Goal: Find specific page/section: Find specific page/section

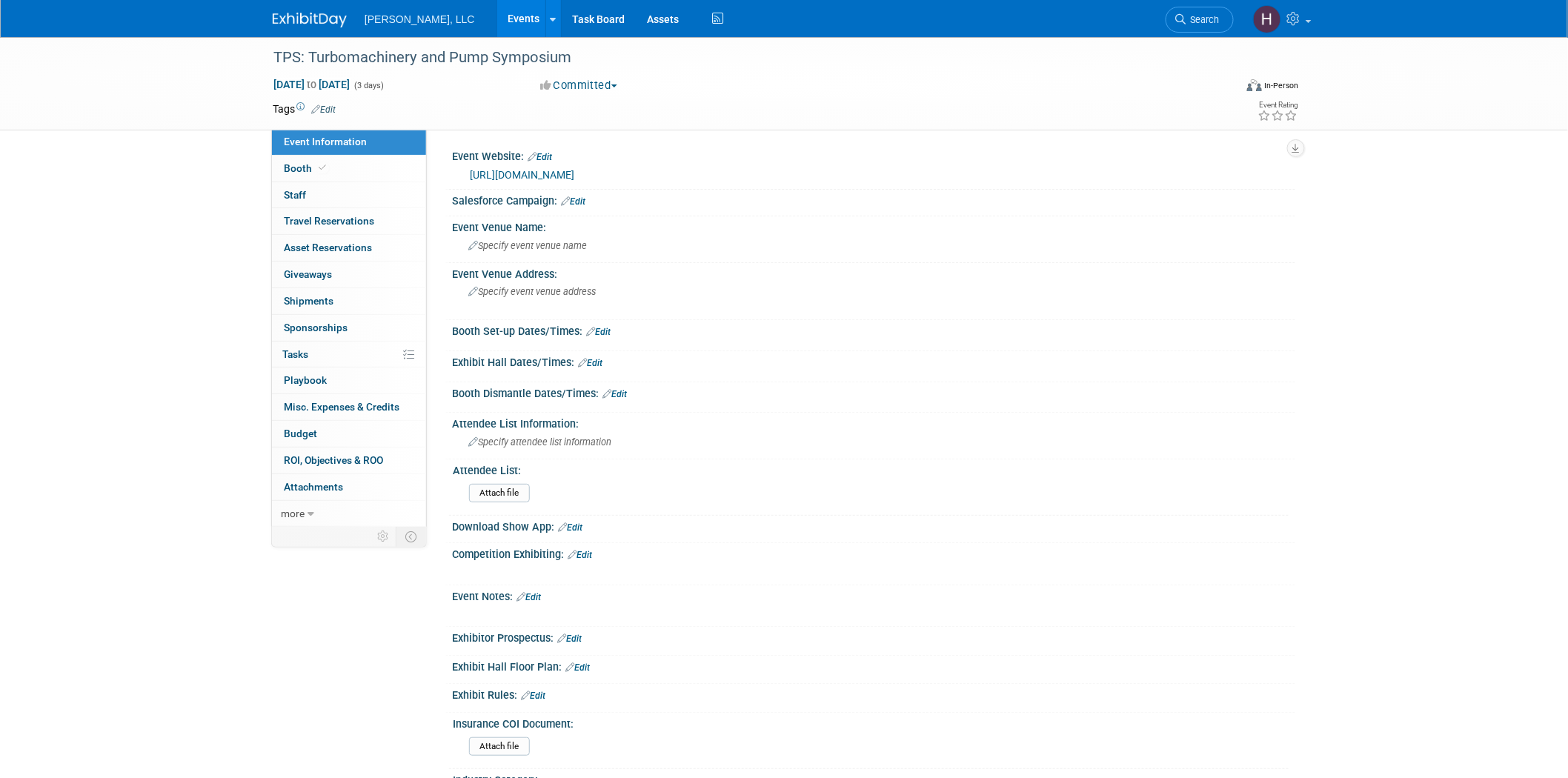
click at [497, 13] on link "Events" at bounding box center [524, 19] width 54 height 37
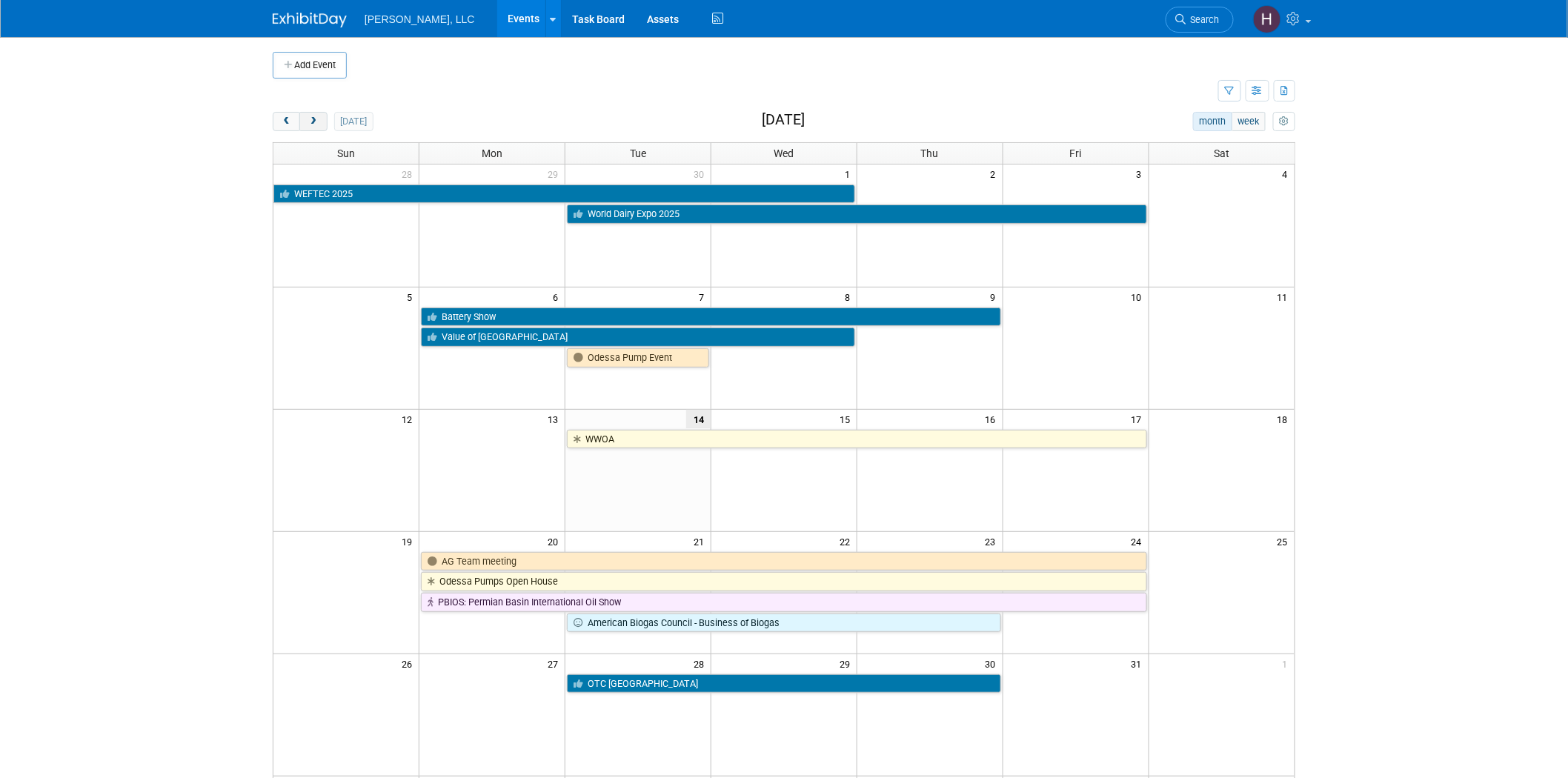
click at [312, 120] on span "next" at bounding box center [313, 121] width 11 height 10
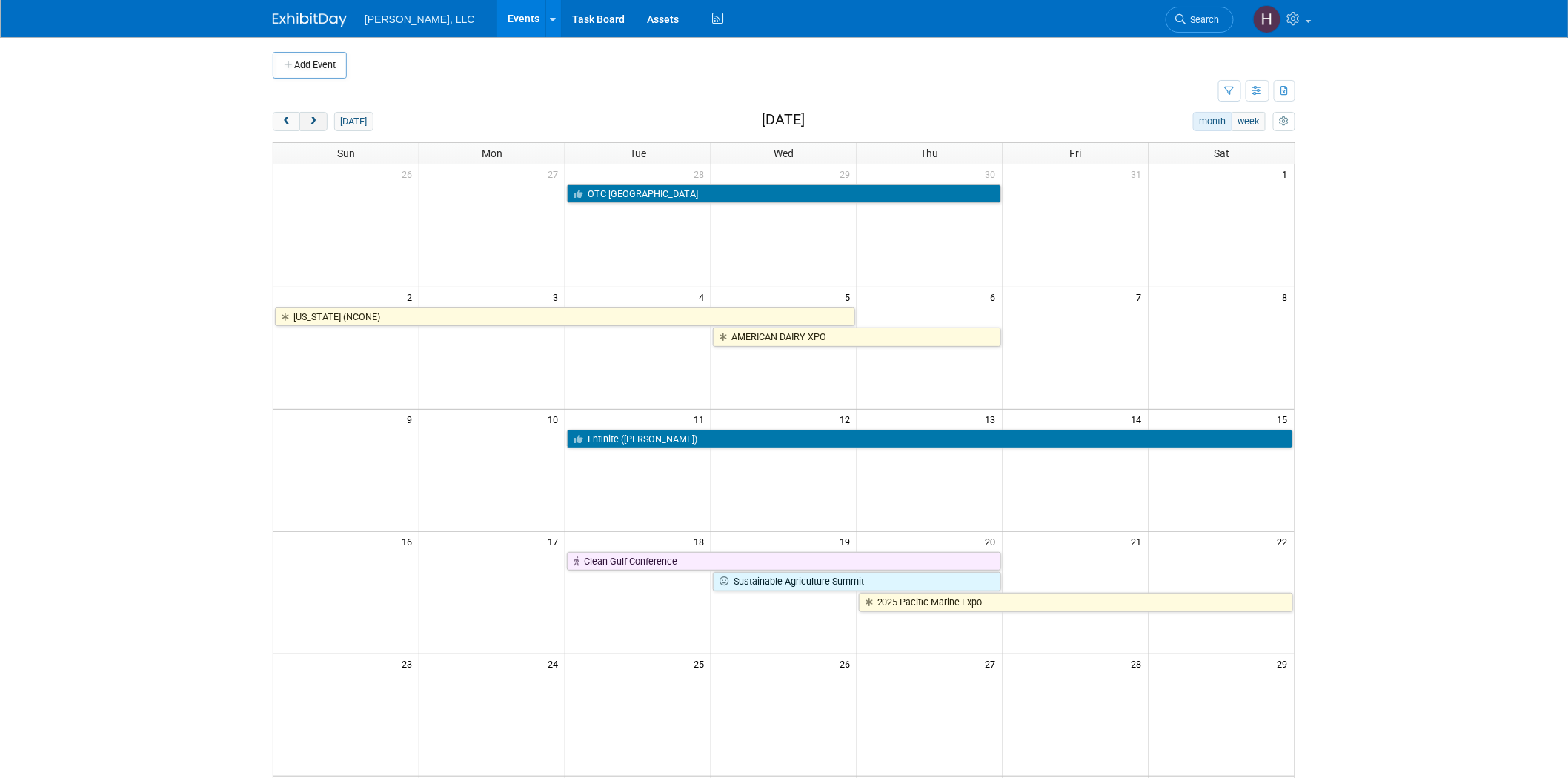
click at [312, 120] on span "next" at bounding box center [313, 121] width 11 height 10
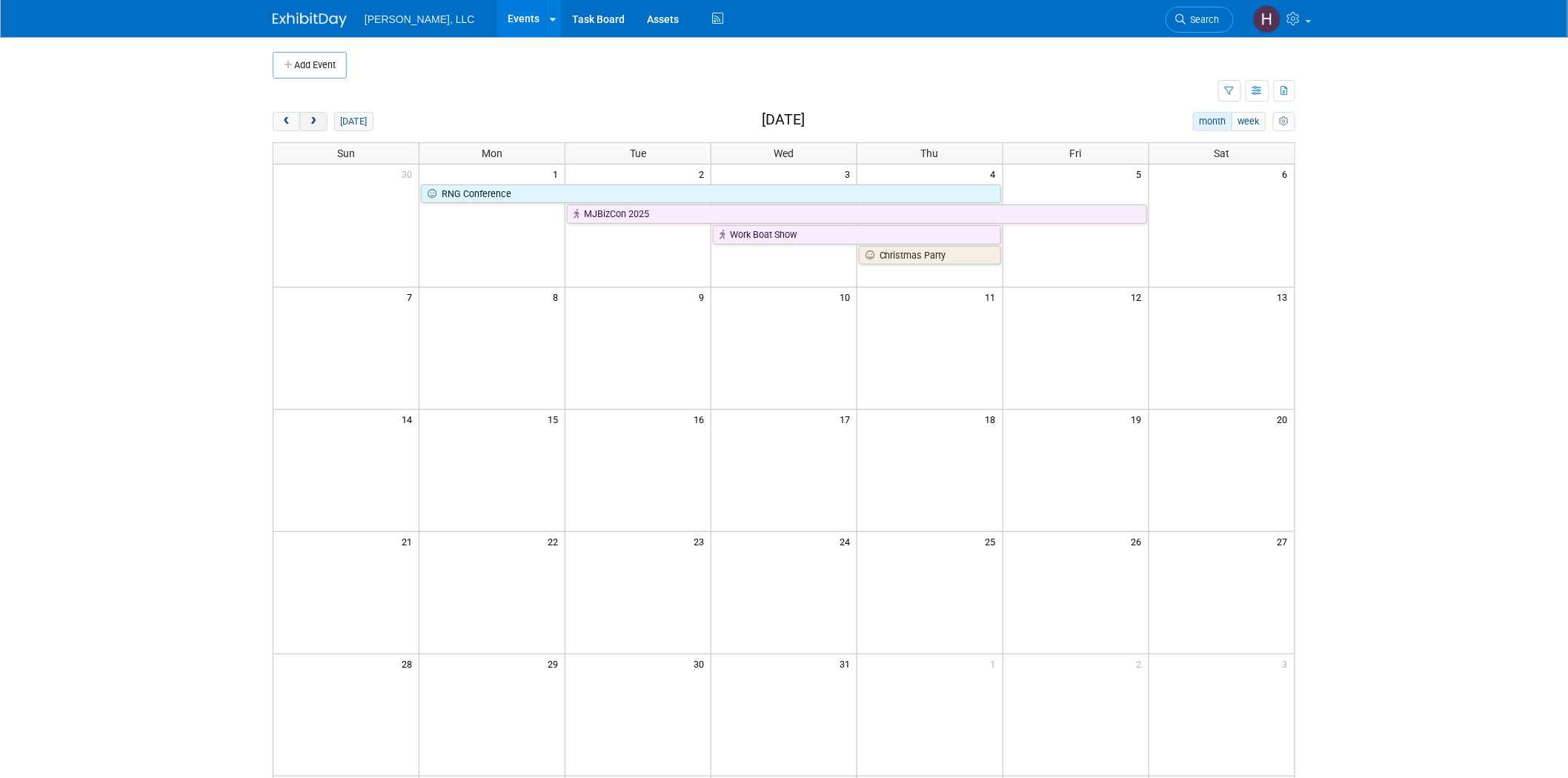
click at [312, 120] on span "next" at bounding box center [313, 121] width 11 height 10
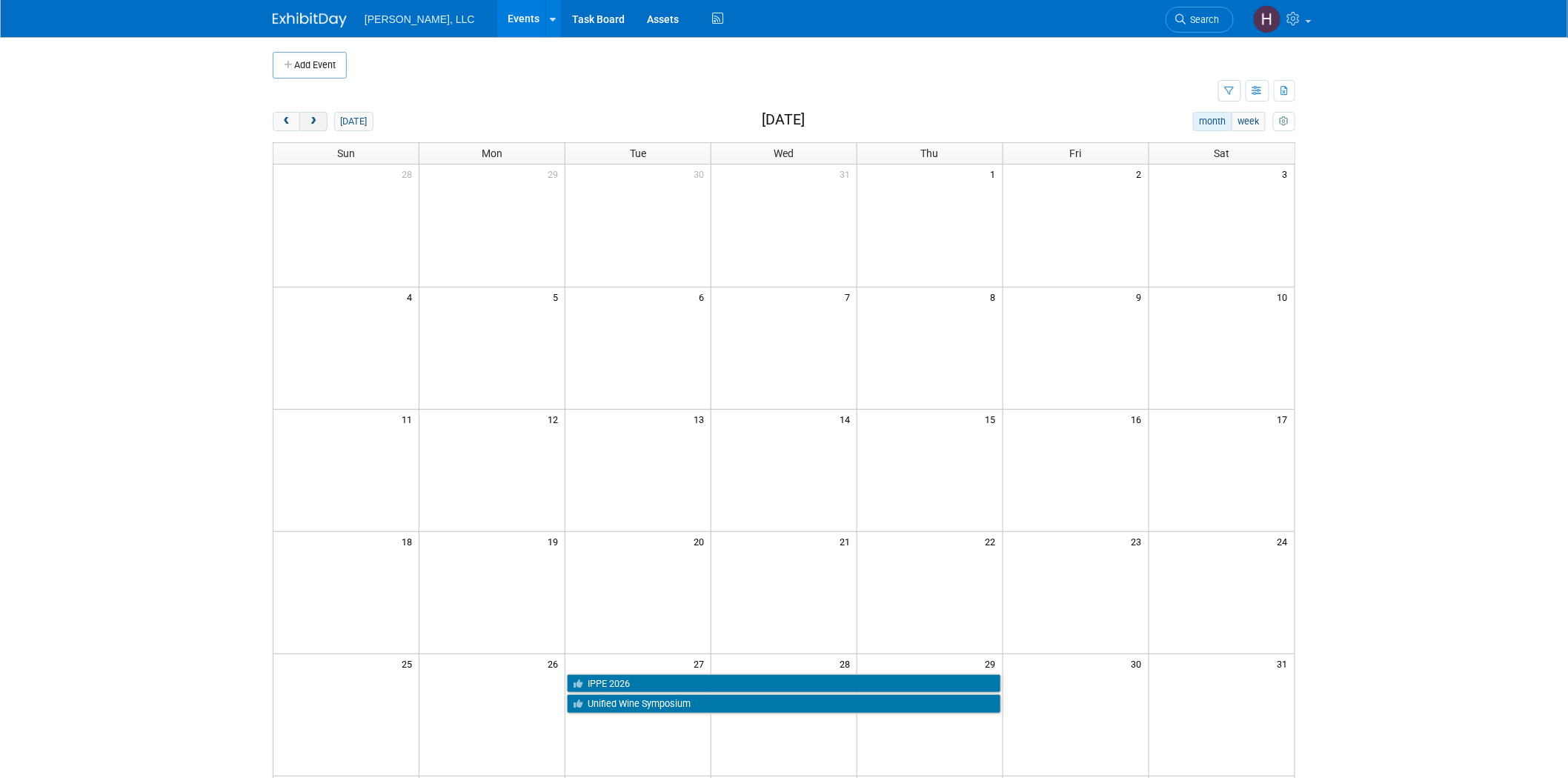
click at [312, 120] on span "next" at bounding box center [313, 121] width 11 height 10
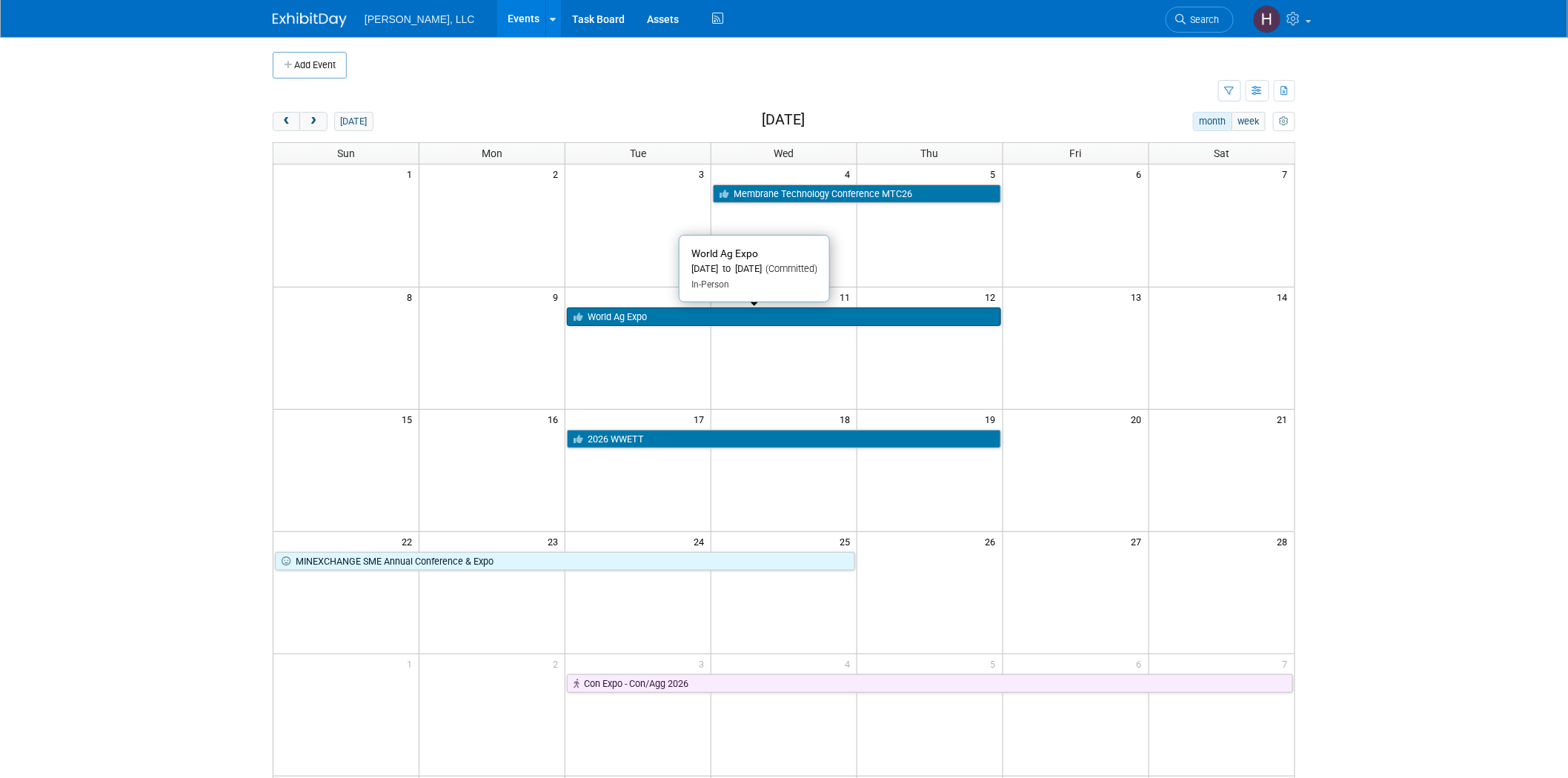
click at [765, 319] on link "World Ag Expo" at bounding box center [783, 317] width 434 height 19
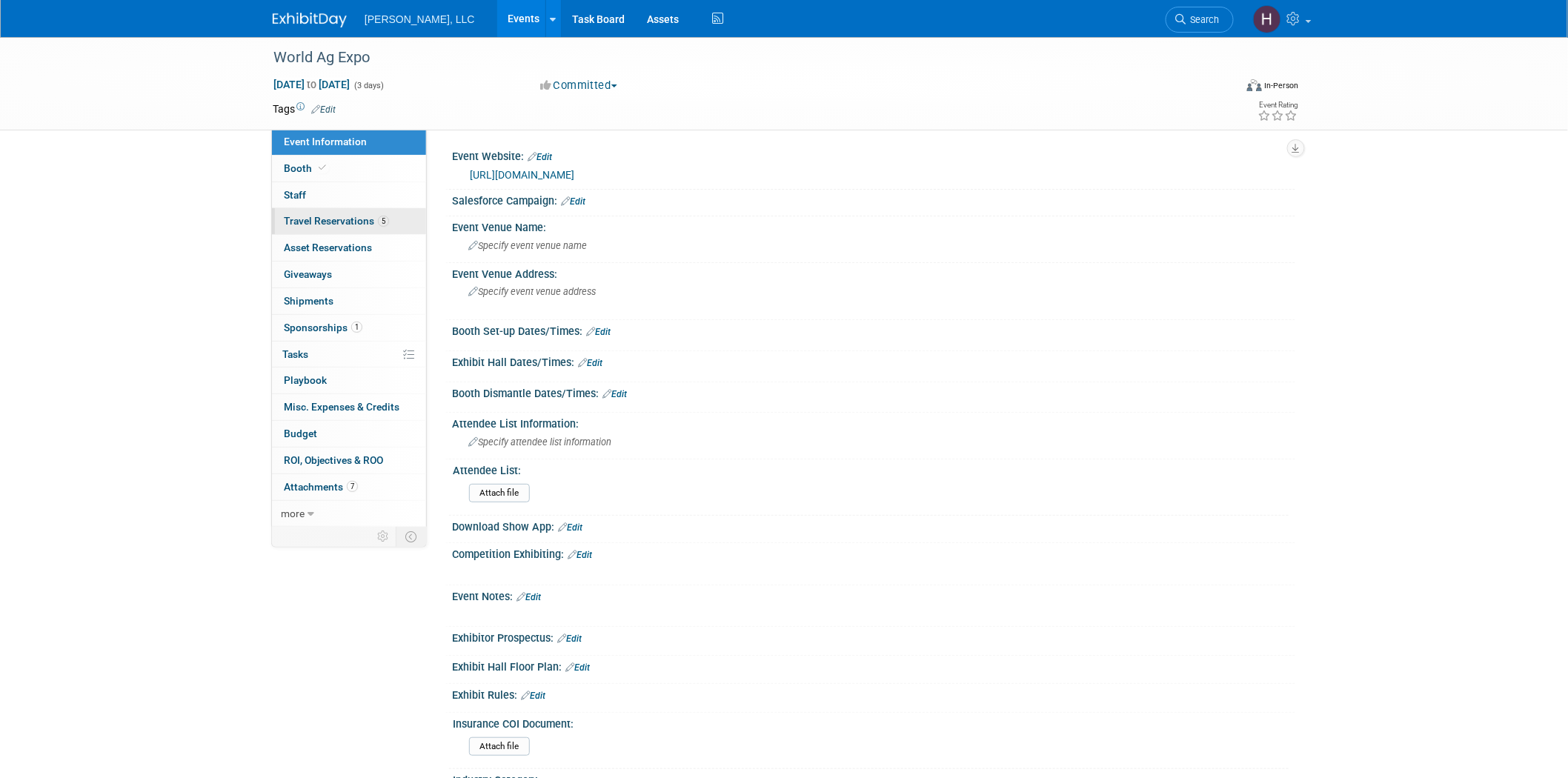
click at [331, 223] on span "Travel Reservations 5" at bounding box center [336, 221] width 105 height 12
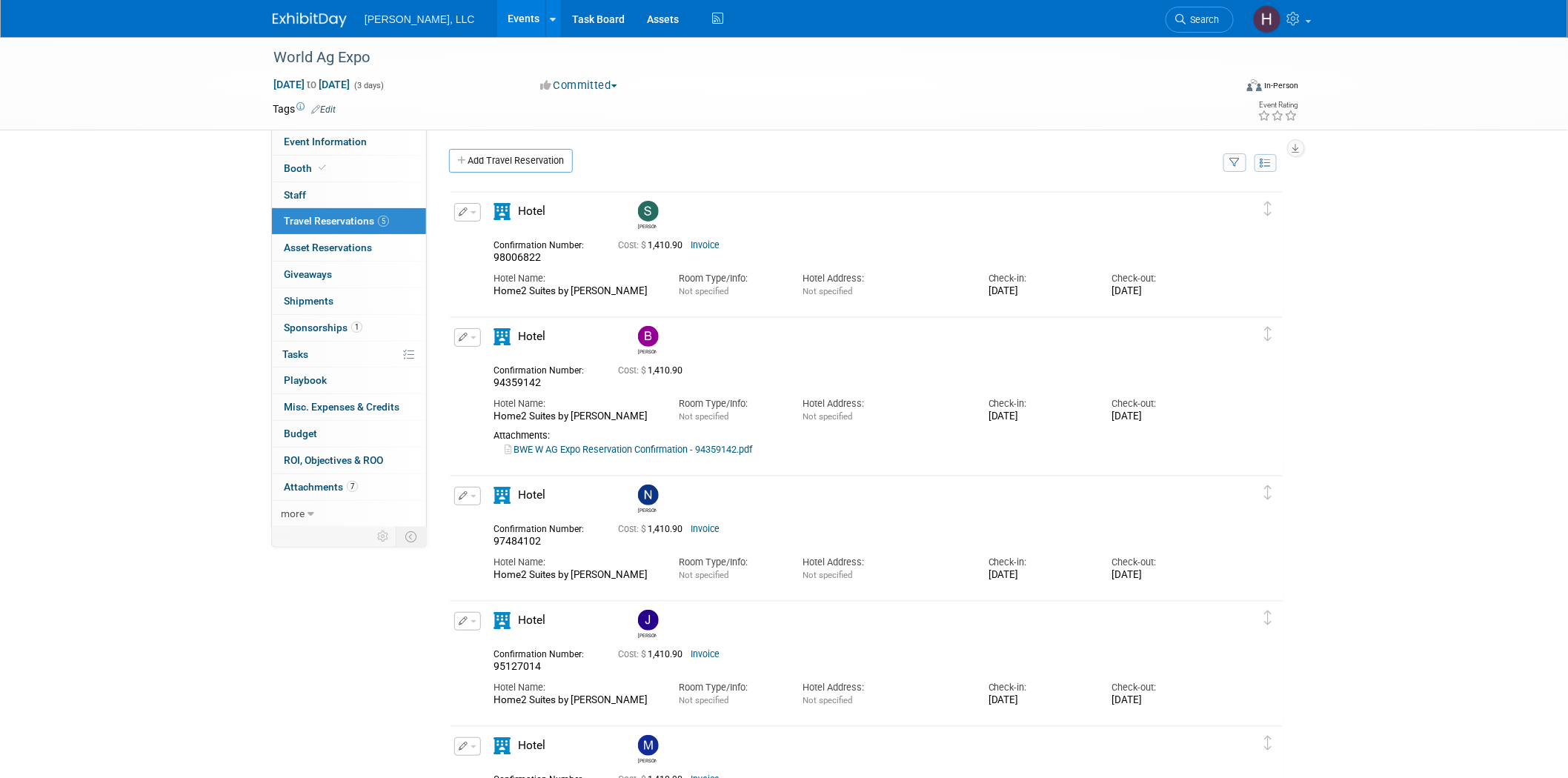
click at [706, 240] on link "Invoice" at bounding box center [705, 245] width 29 height 10
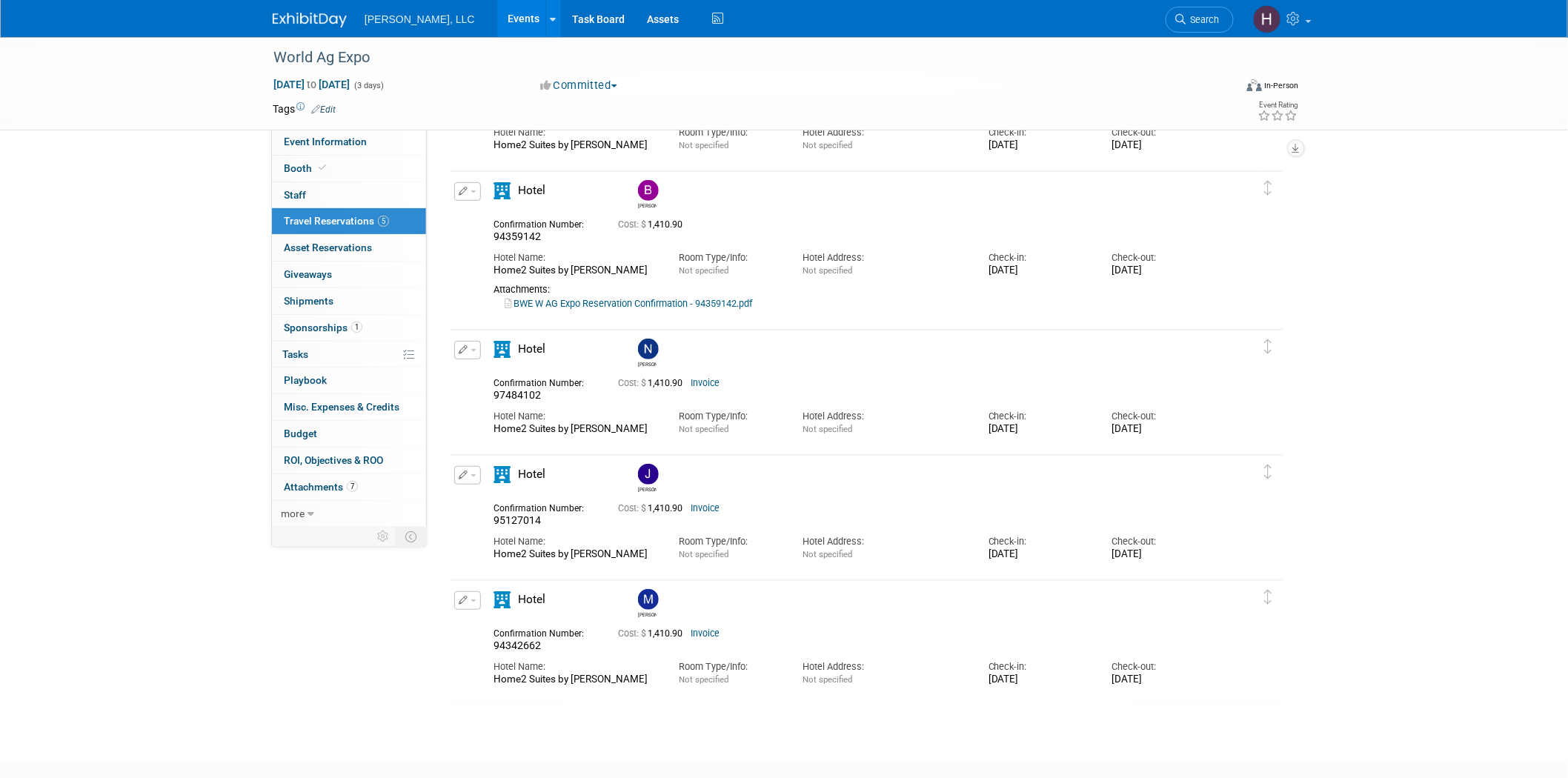
scroll to position [233, 0]
